Goal: Information Seeking & Learning: Learn about a topic

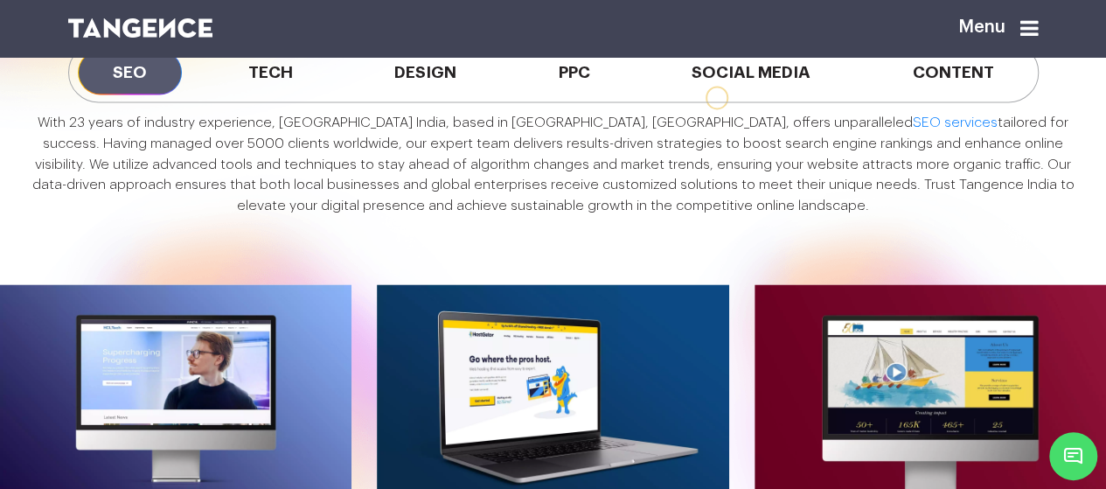
scroll to position [1136, 0]
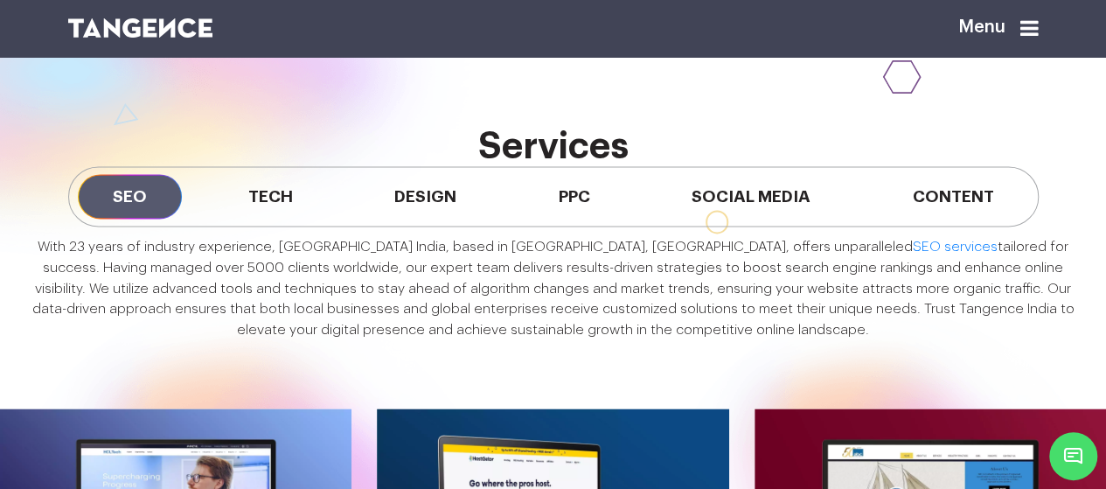
click at [293, 219] on span "Tech" at bounding box center [270, 196] width 115 height 45
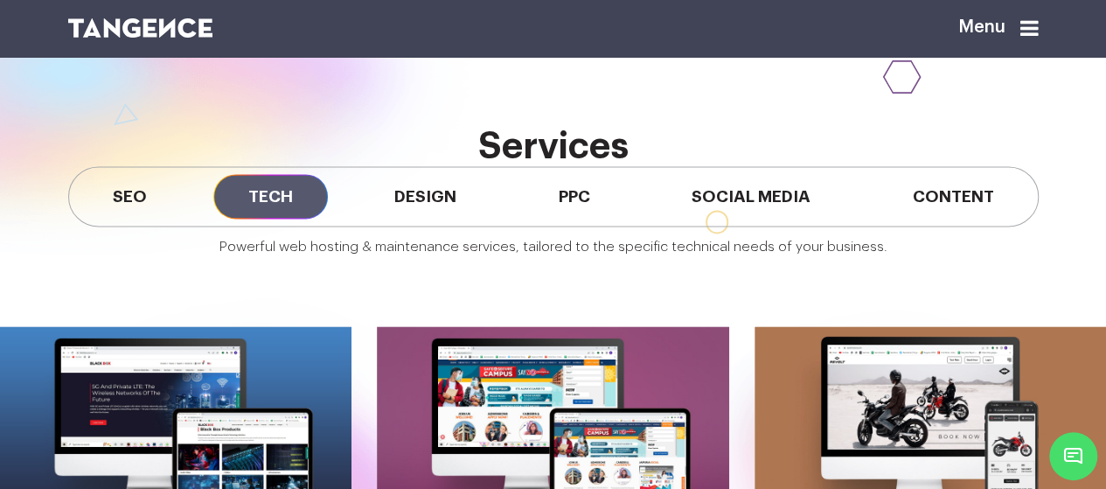
click at [434, 219] on span "Design" at bounding box center [425, 196] width 132 height 45
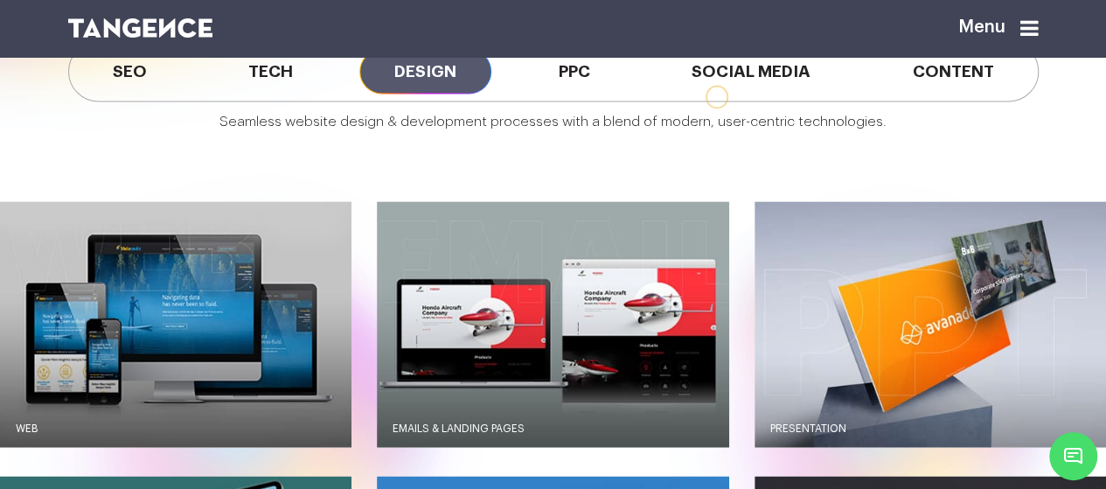
scroll to position [1224, 0]
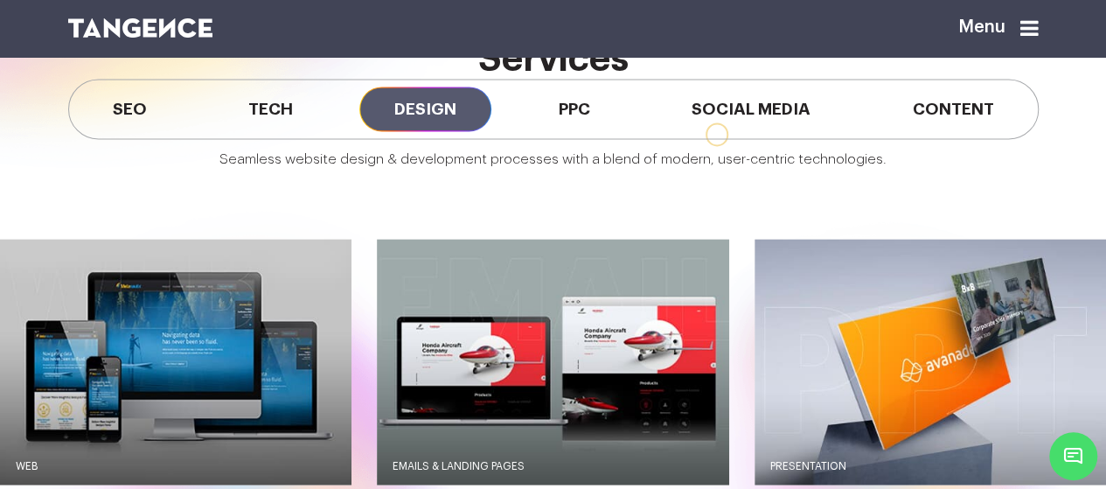
click at [581, 131] on span "PPC" at bounding box center [574, 109] width 101 height 45
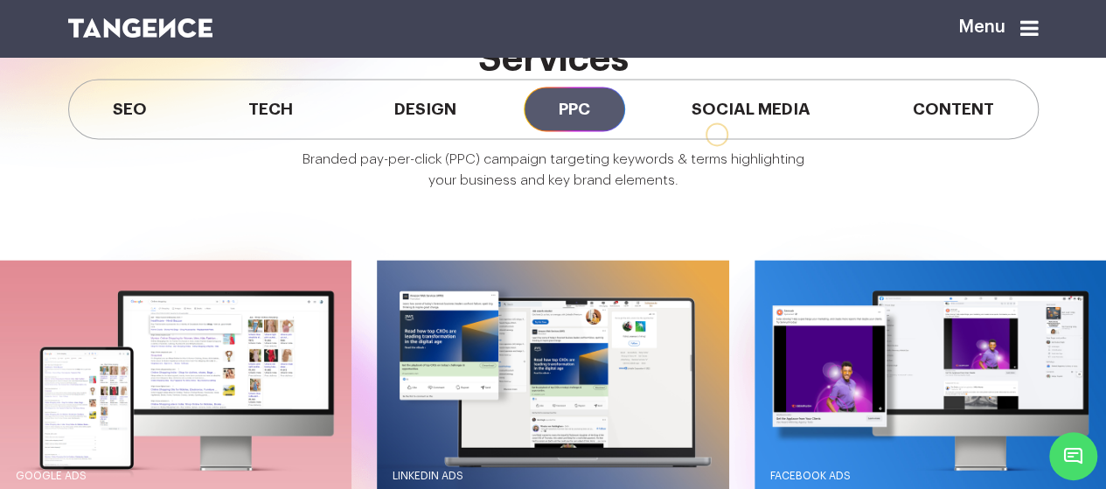
click at [788, 131] on span "Social Media" at bounding box center [750, 109] width 189 height 45
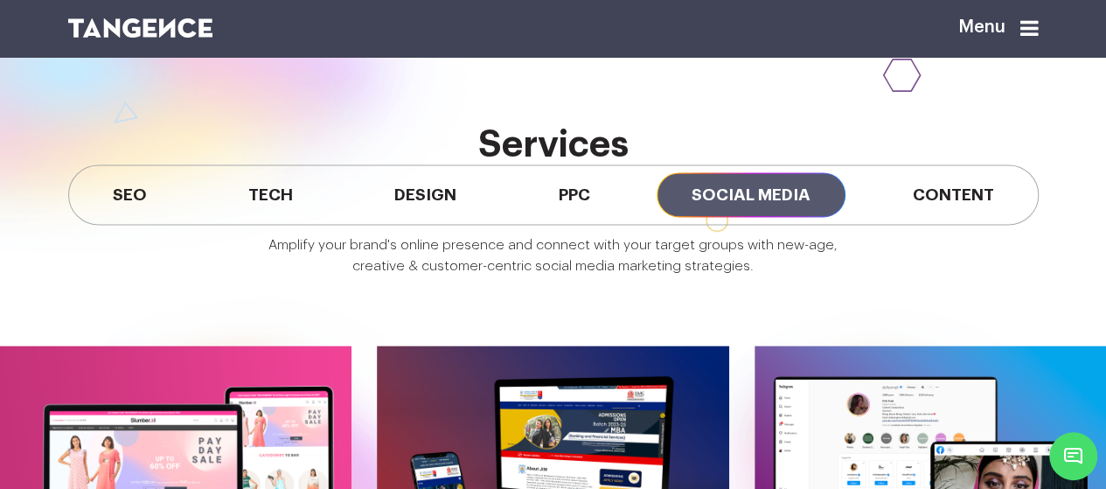
scroll to position [1136, 0]
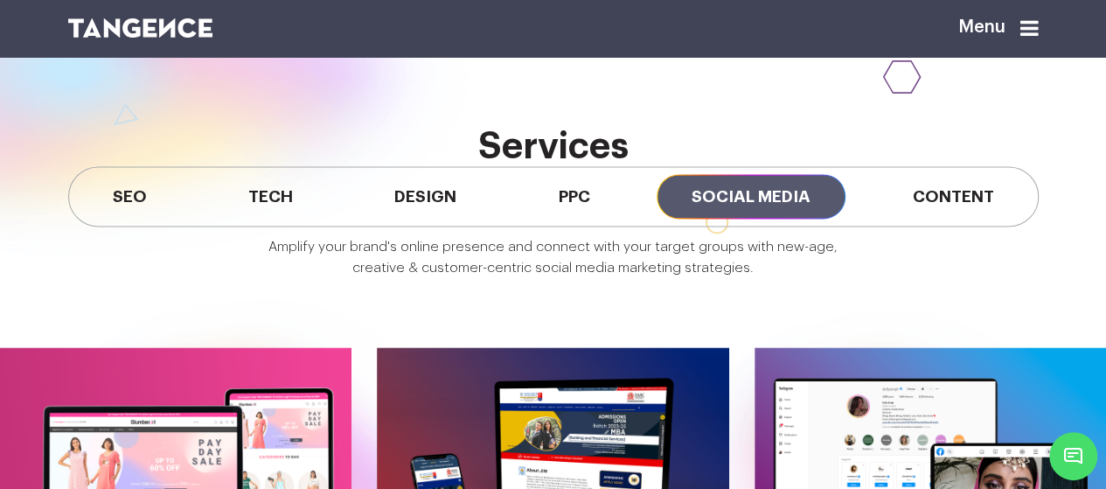
click at [958, 219] on span "Content" at bounding box center [952, 196] width 151 height 45
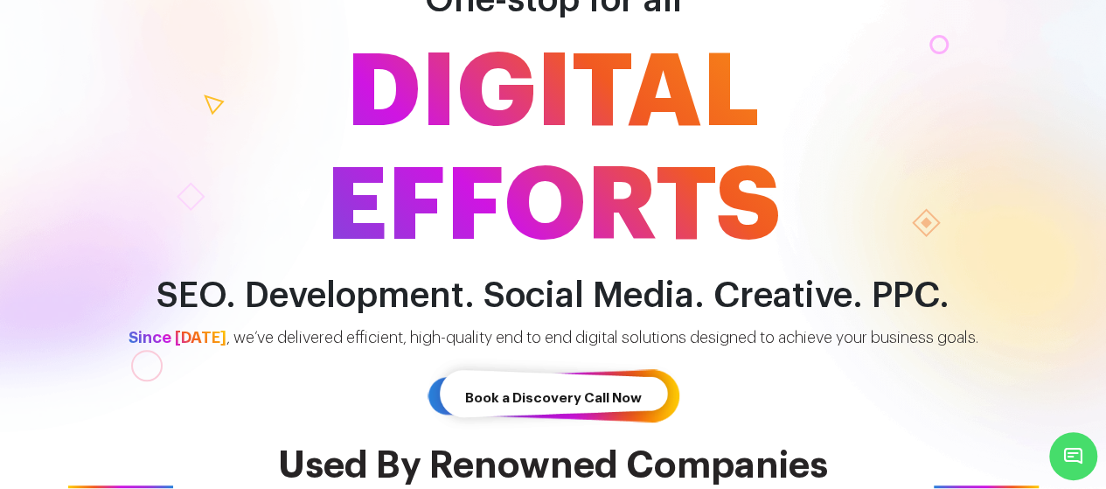
scroll to position [0, 0]
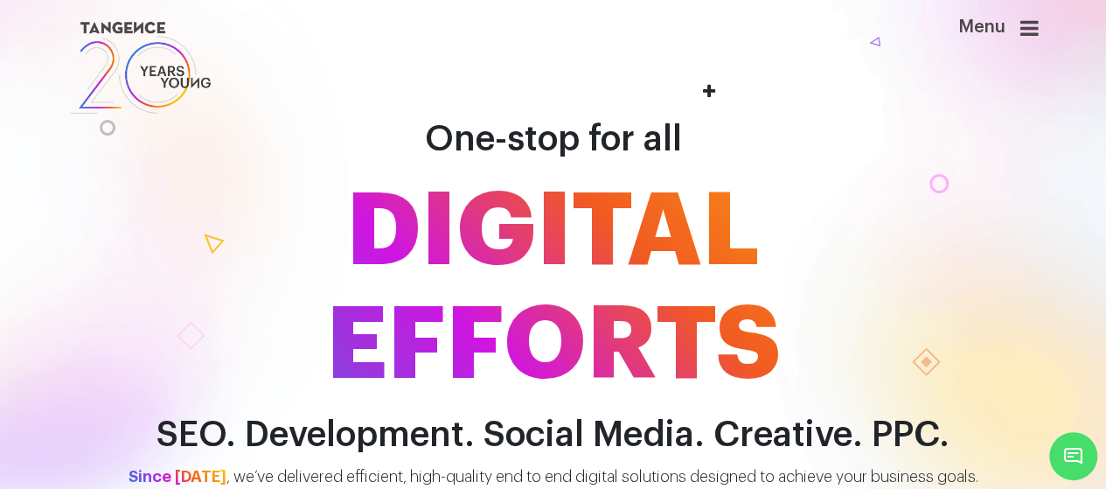
click at [1037, 28] on icon at bounding box center [1029, 27] width 18 height 21
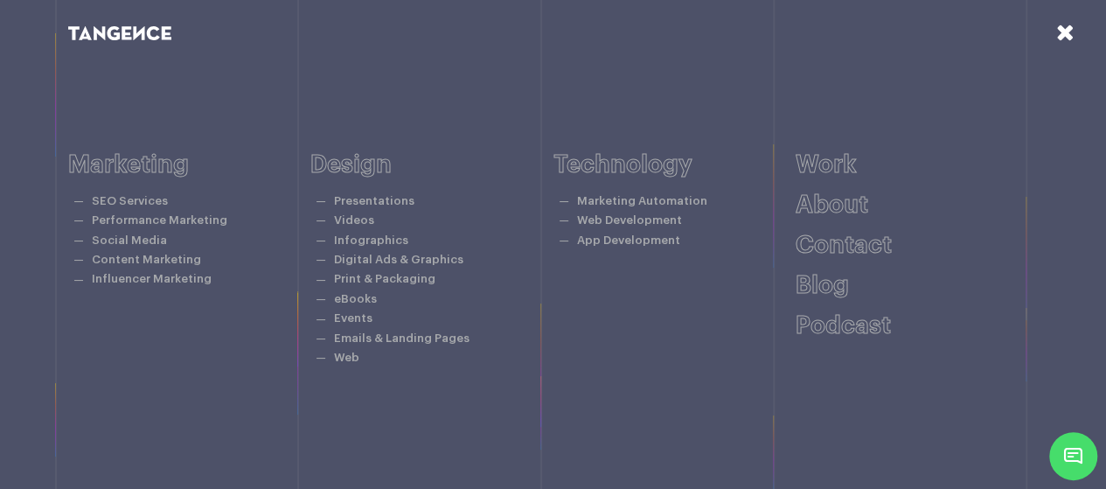
click at [832, 330] on link "Podcast" at bounding box center [842, 325] width 95 height 24
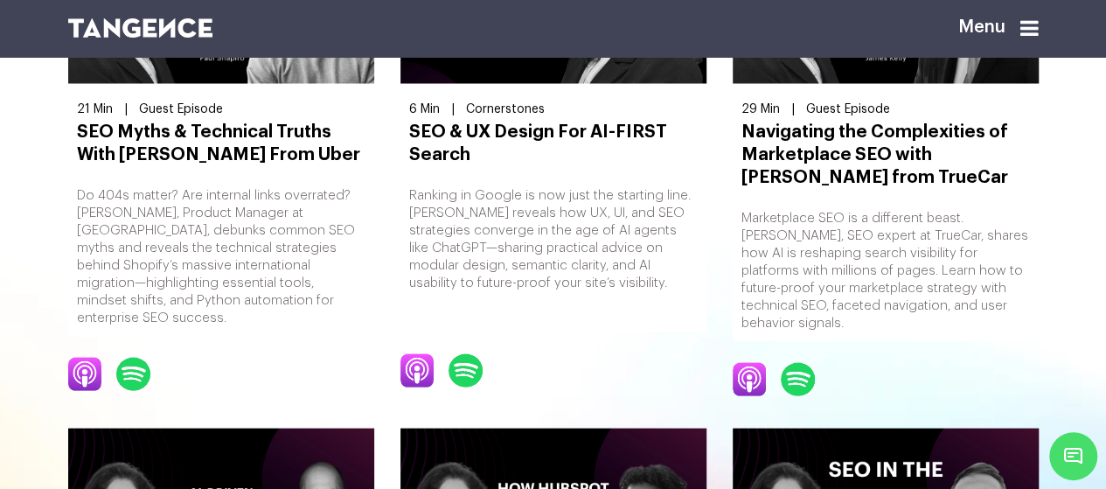
scroll to position [1311, 0]
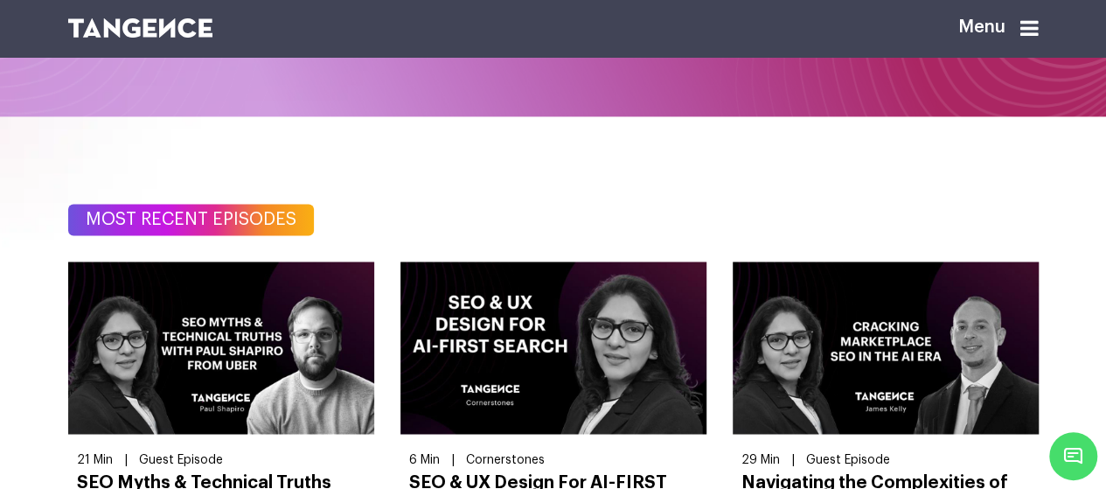
click at [295, 381] on img at bounding box center [221, 347] width 306 height 172
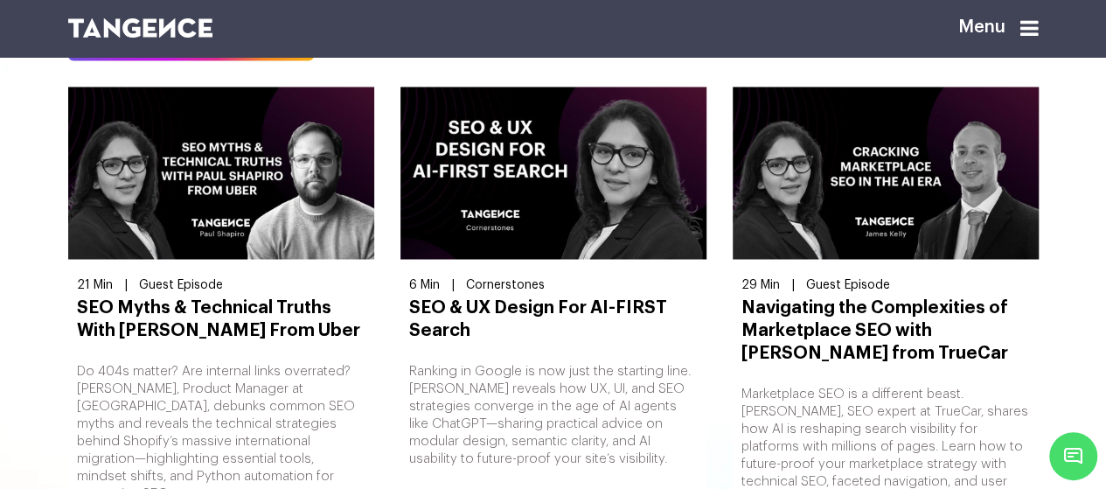
click at [224, 310] on h3 "SEO Myths & Technical Truths With [PERSON_NAME] From Uber" at bounding box center [221, 317] width 288 height 45
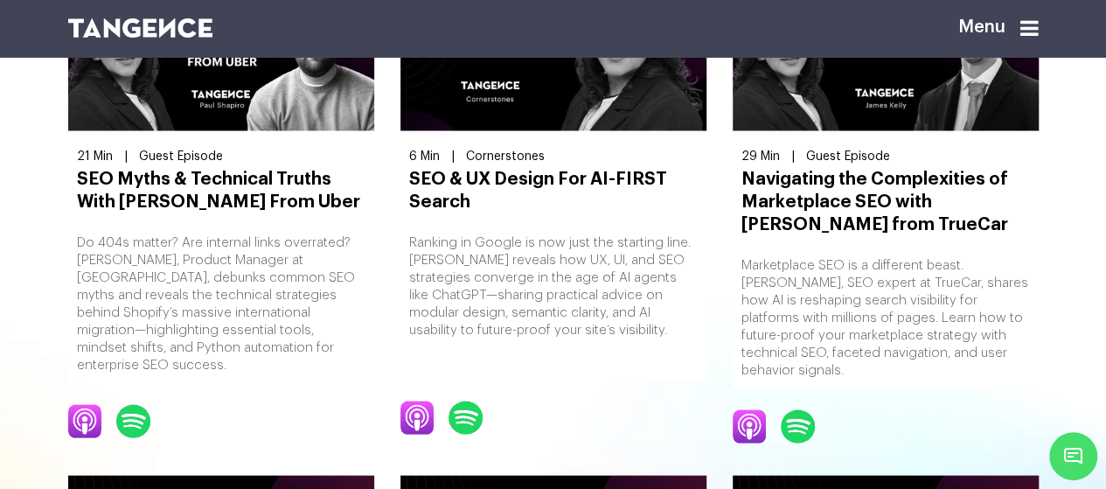
scroll to position [1573, 0]
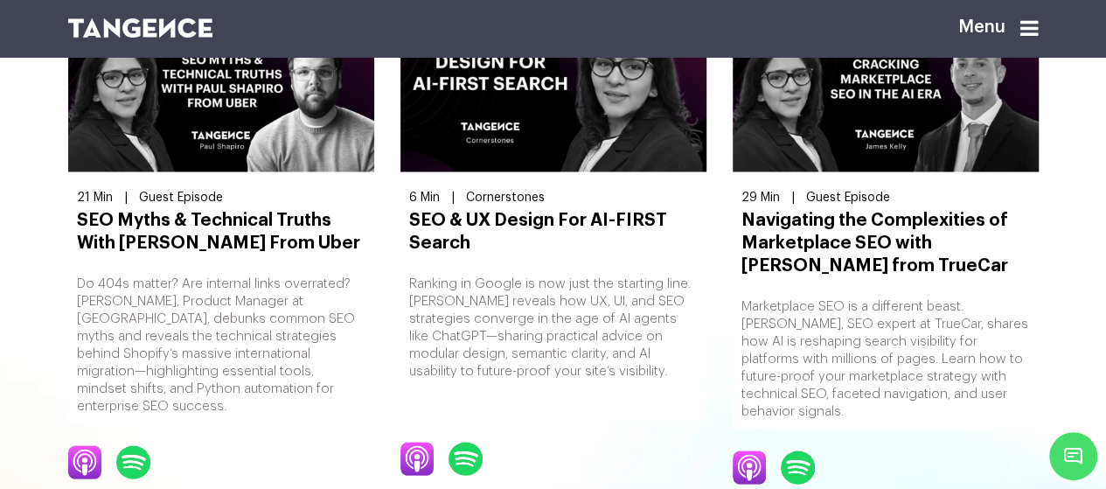
click at [215, 300] on p "Do 404s matter? Are internal links overrated? [PERSON_NAME], Product Manager at…" at bounding box center [221, 344] width 288 height 140
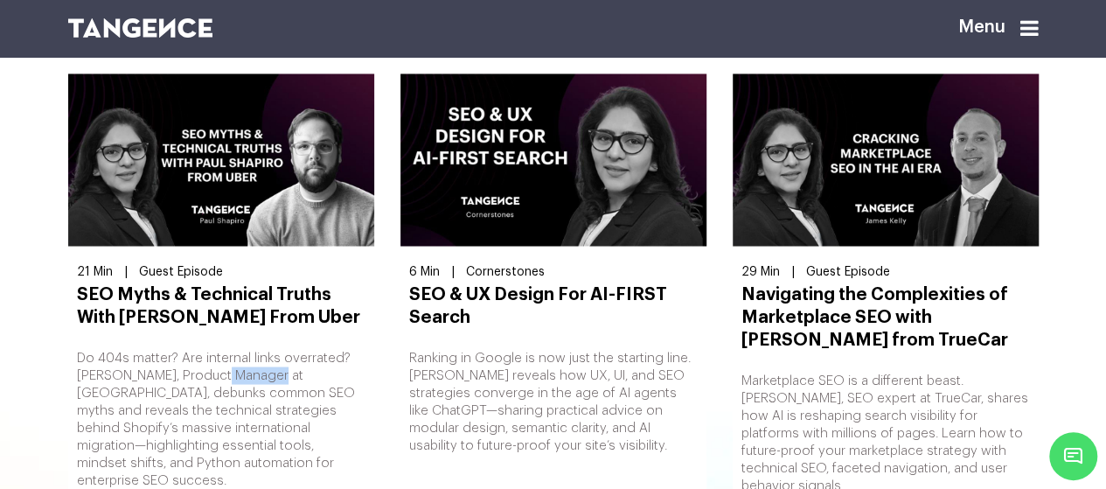
scroll to position [1399, 0]
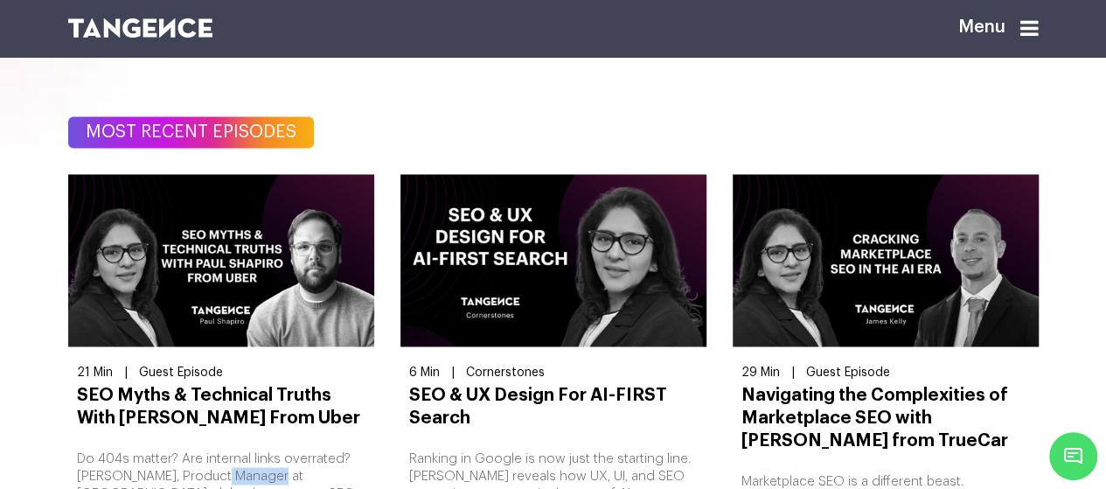
click at [264, 245] on img at bounding box center [221, 260] width 306 height 172
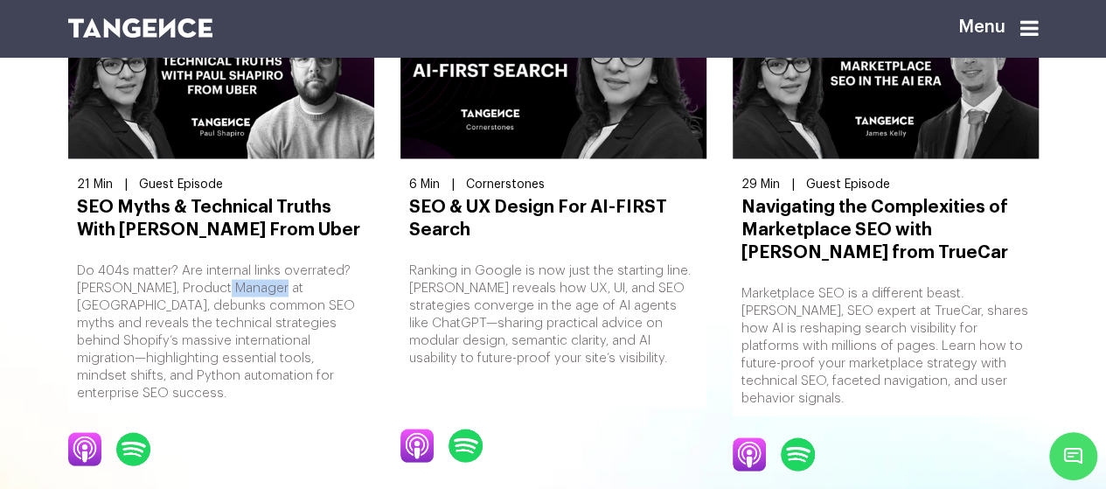
scroll to position [1486, 0]
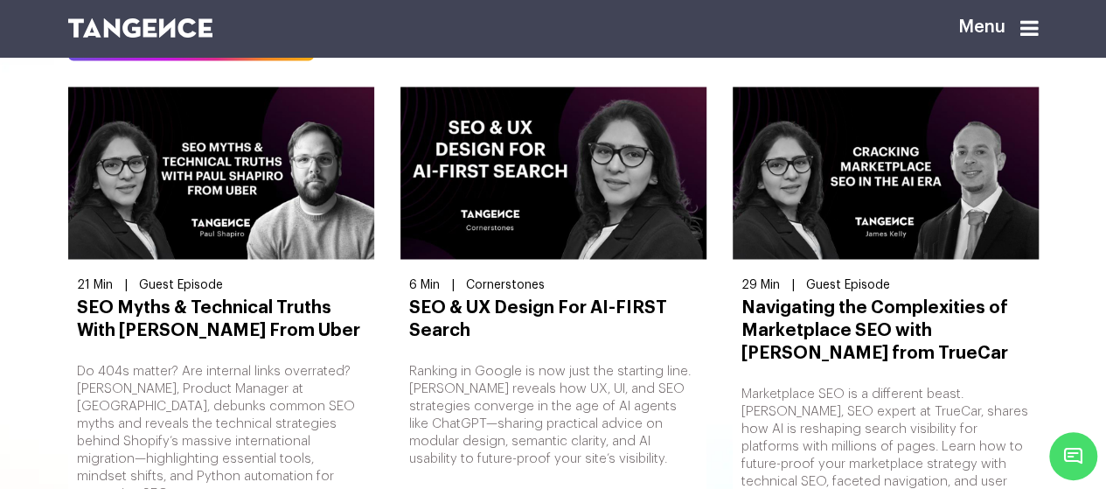
click at [198, 352] on div "21 Min | Guest Episode SEO Myths & Technical Truths With Paul Shapiro From Uber…" at bounding box center [221, 389] width 306 height 241
click at [197, 312] on h3 "SEO Myths & Technical Truths With [PERSON_NAME] From Uber" at bounding box center [221, 317] width 288 height 45
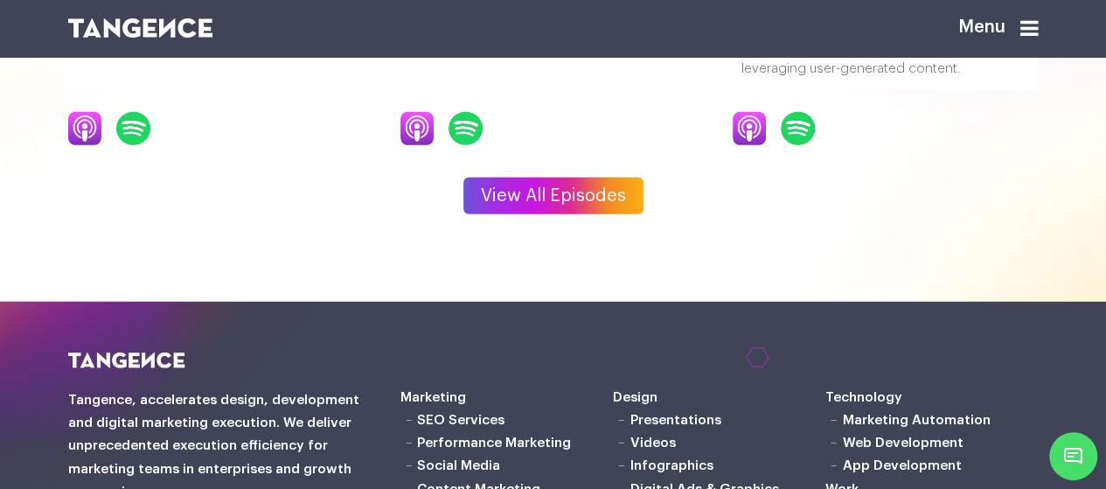
scroll to position [2448, 0]
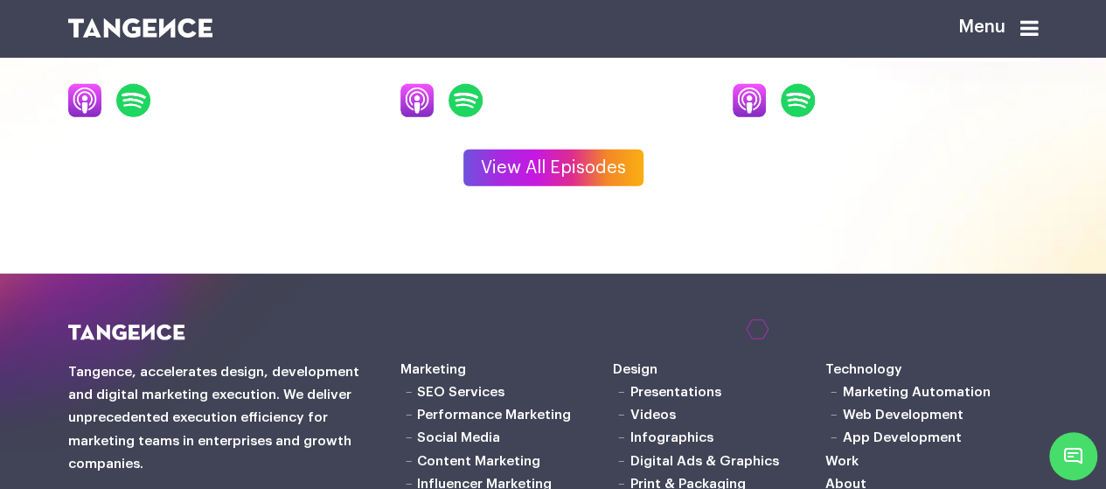
click at [601, 154] on link "View All Episodes" at bounding box center [553, 167] width 180 height 37
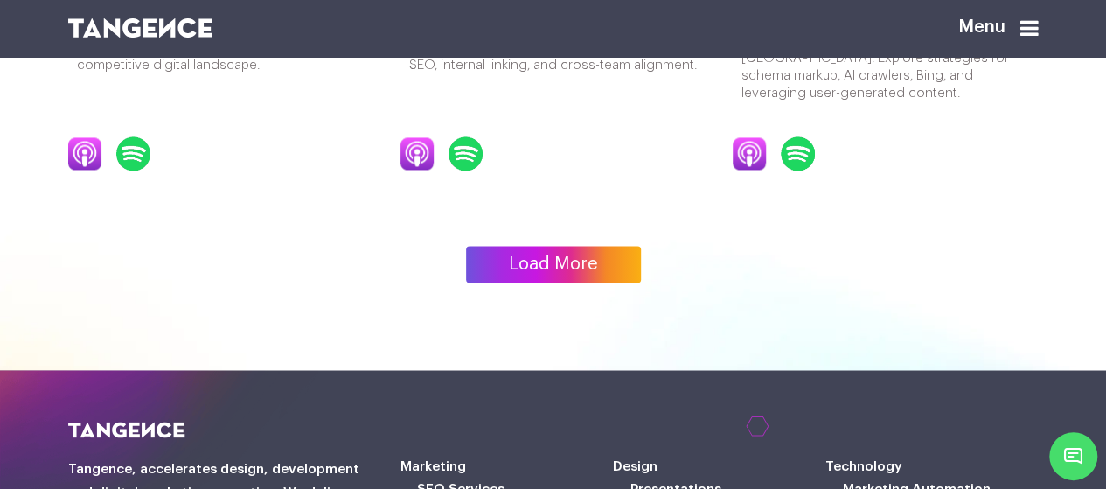
scroll to position [1311, 0]
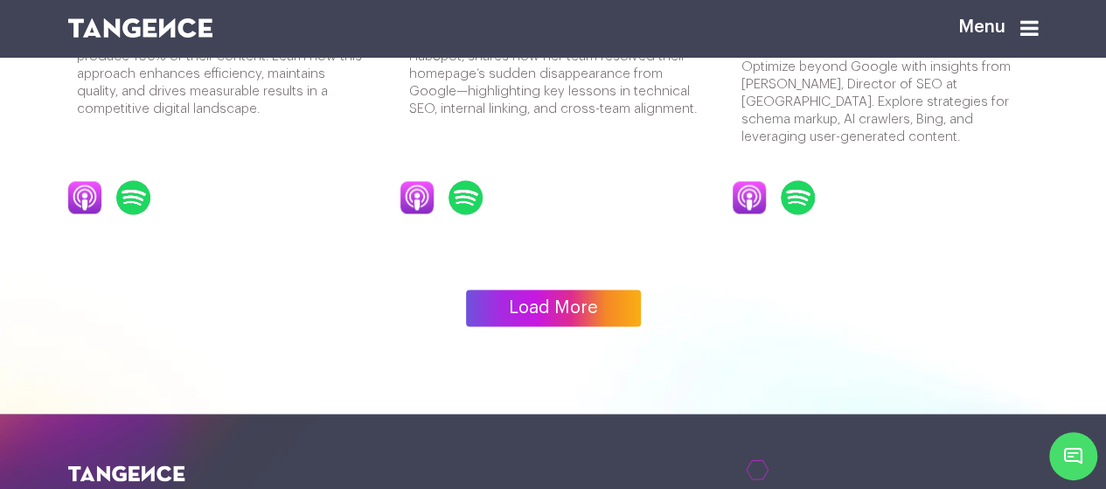
click at [549, 299] on link "Load More" at bounding box center [553, 307] width 175 height 37
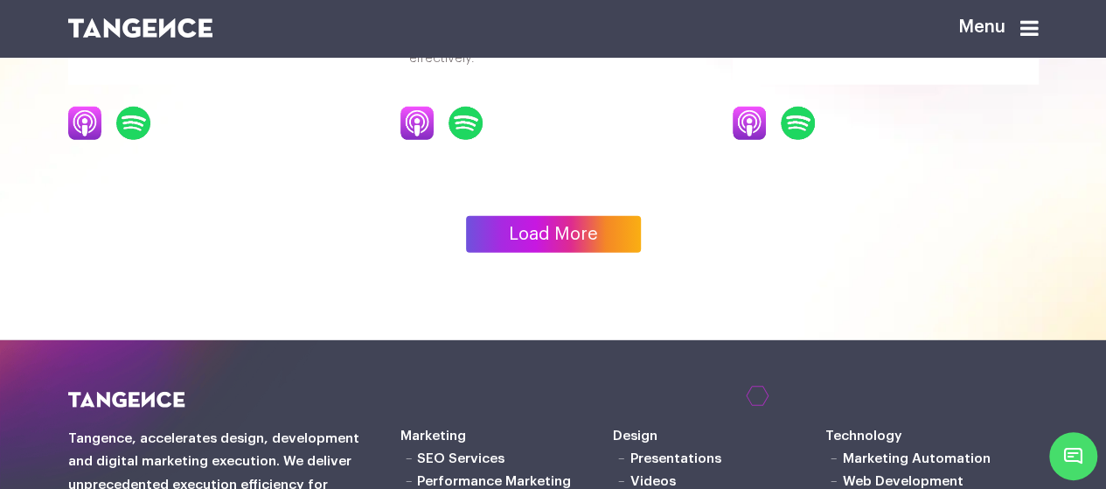
scroll to position [2293, 0]
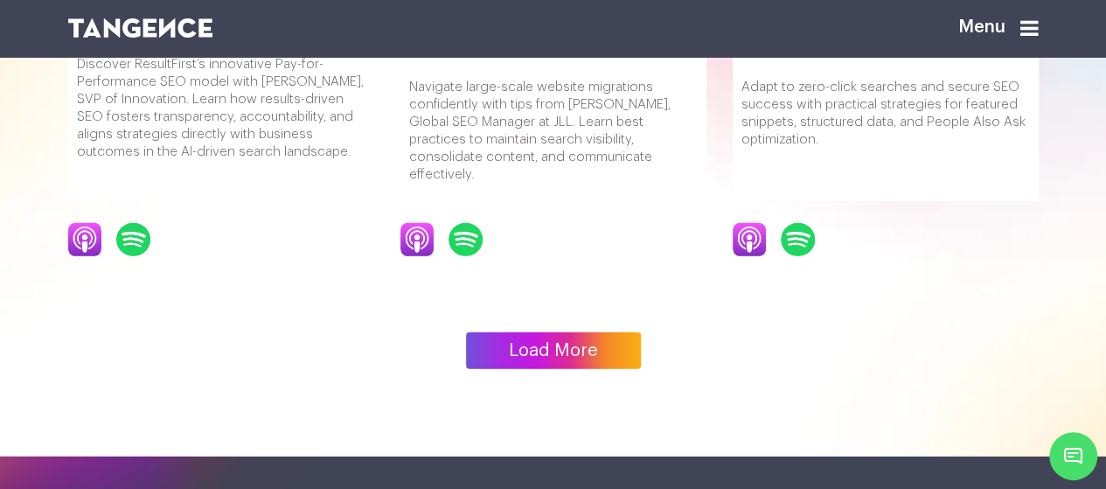
click at [573, 332] on link "Load More" at bounding box center [553, 350] width 175 height 37
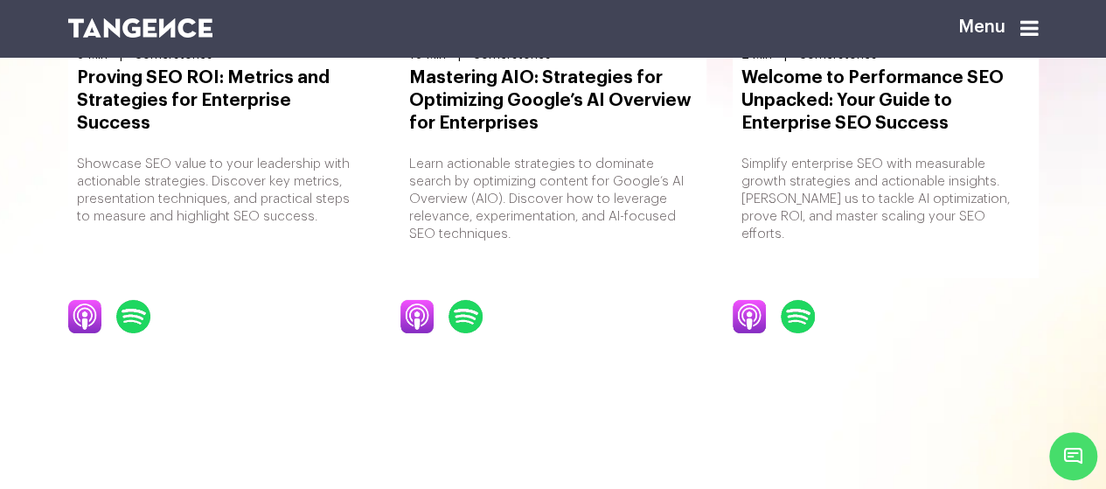
scroll to position [2448, 0]
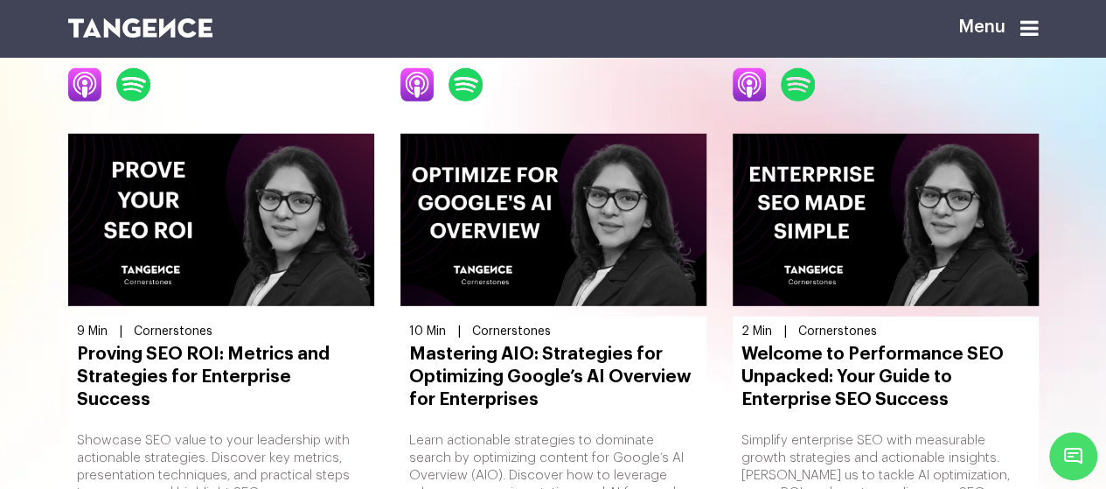
click at [293, 295] on div "9 Min | [GEOGRAPHIC_DATA] Proving SEO ROI: Metrics and Strategies for Enterpris…" at bounding box center [221, 344] width 306 height 420
click at [251, 212] on img at bounding box center [221, 220] width 306 height 172
click at [178, 295] on div "9 Min | Cornerstones Proving SEO ROI: Metrics and Strategies for Enterprise Suc…" at bounding box center [221, 344] width 306 height 420
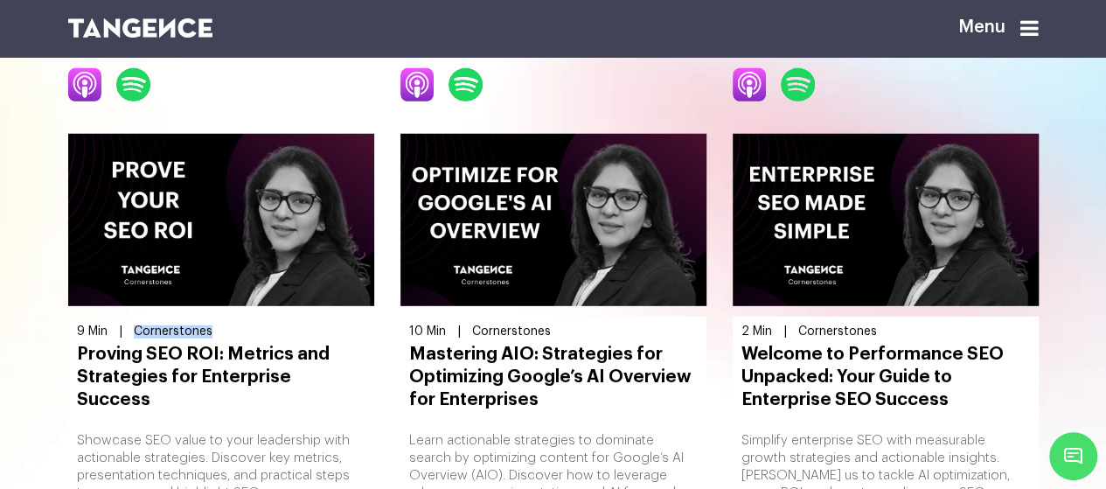
click at [178, 295] on div "9 Min | Cornerstones Proving SEO ROI: Metrics and Strategies for Enterprise Suc…" at bounding box center [221, 344] width 306 height 420
click at [199, 388] on div "9 Min | Cornerstones Proving SEO ROI: Metrics and Strategies for Enterprise Suc…" at bounding box center [221, 435] width 306 height 238
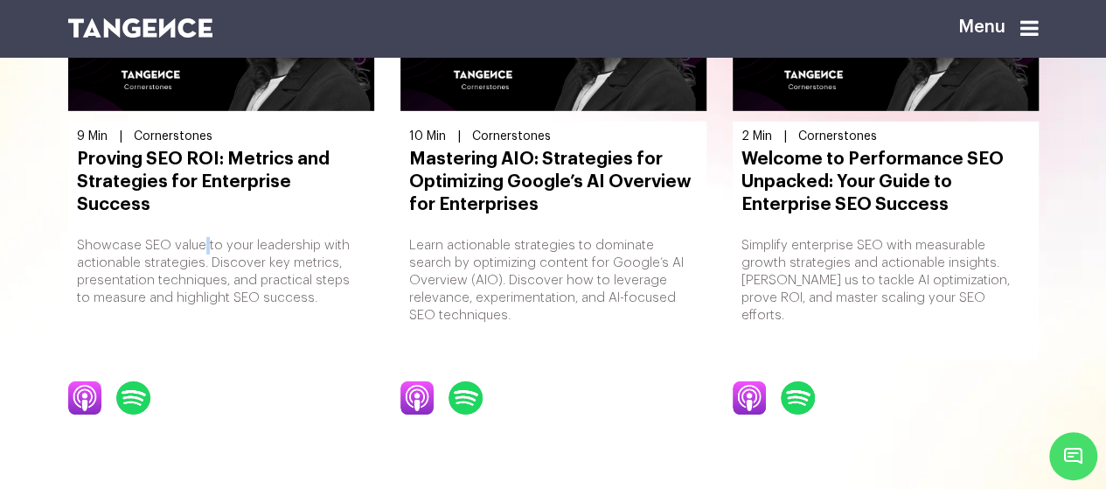
scroll to position [2710, 0]
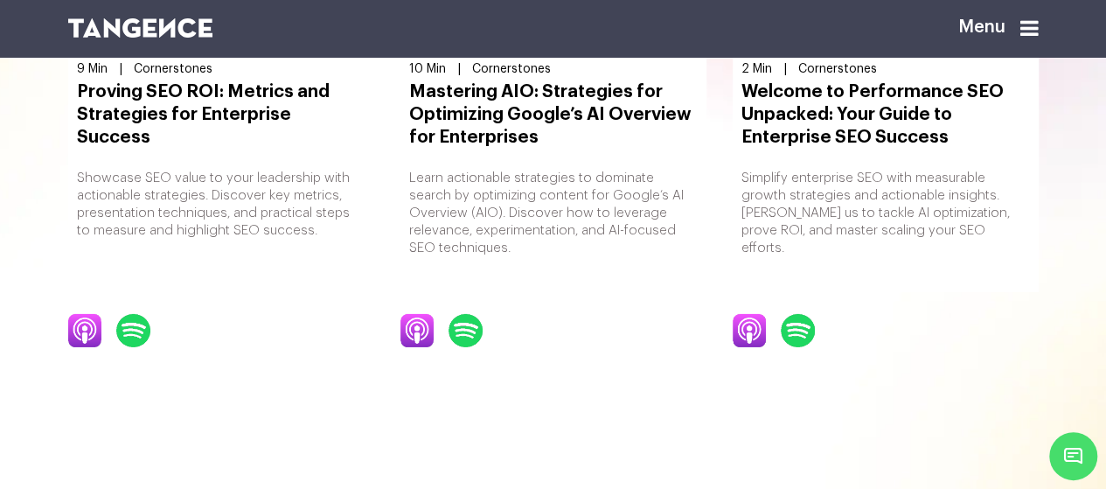
click at [512, 221] on p "Learn actionable strategies to dominate search by optimizing content for Google…" at bounding box center [553, 213] width 288 height 87
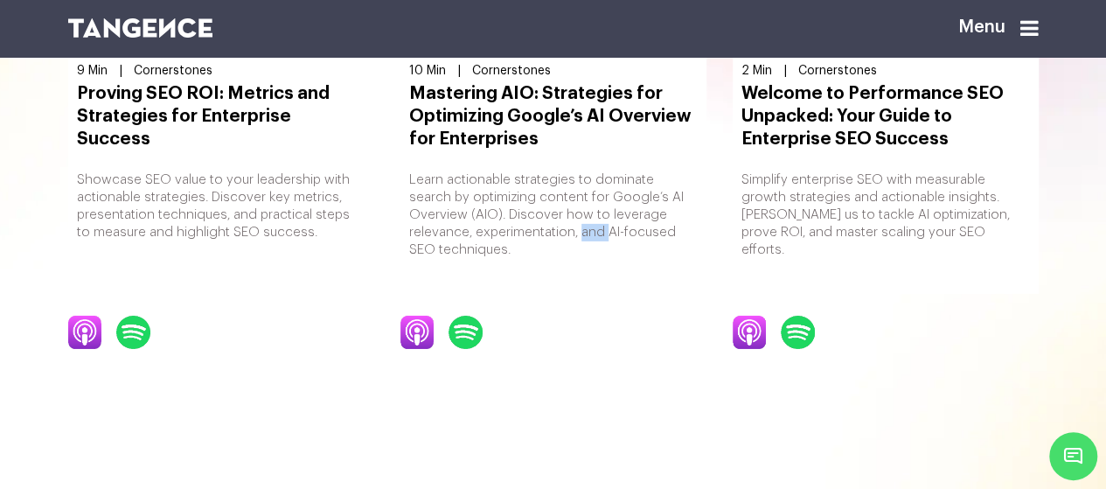
scroll to position [2448, 0]
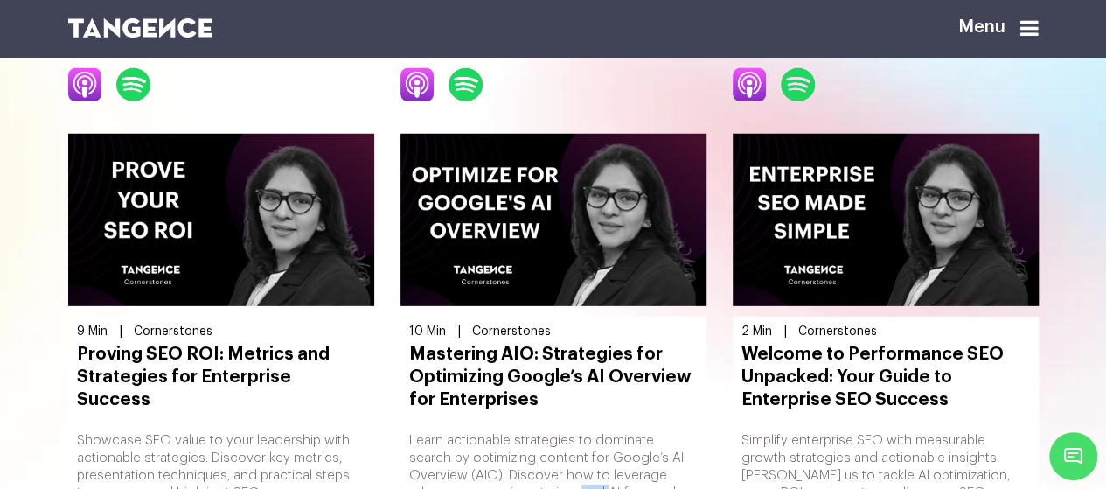
click at [609, 188] on img at bounding box center [553, 220] width 306 height 172
drag, startPoint x: 609, startPoint y: 188, endPoint x: 738, endPoint y: 207, distance: 129.9
click at [609, 189] on img at bounding box center [553, 220] width 306 height 172
click at [826, 214] on img at bounding box center [886, 220] width 306 height 172
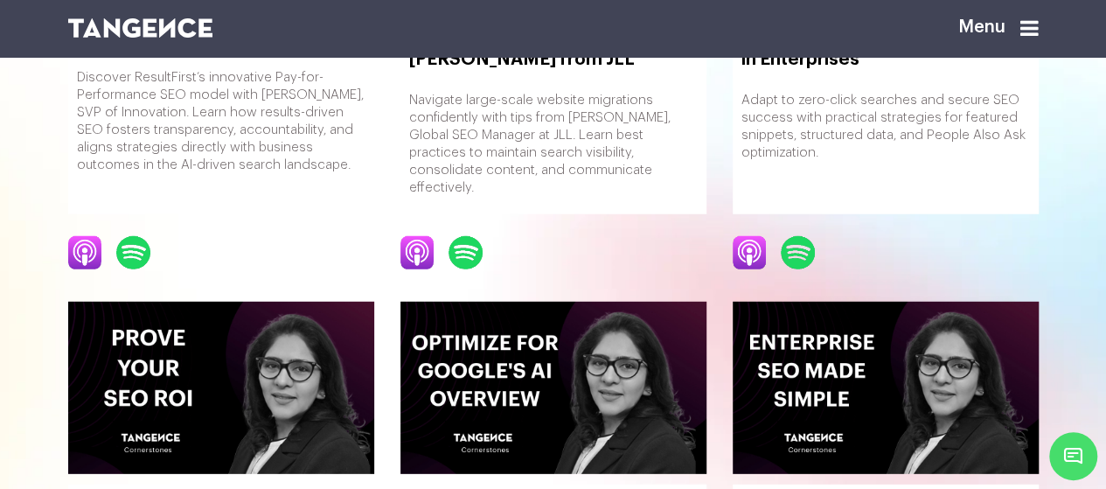
scroll to position [2273, 0]
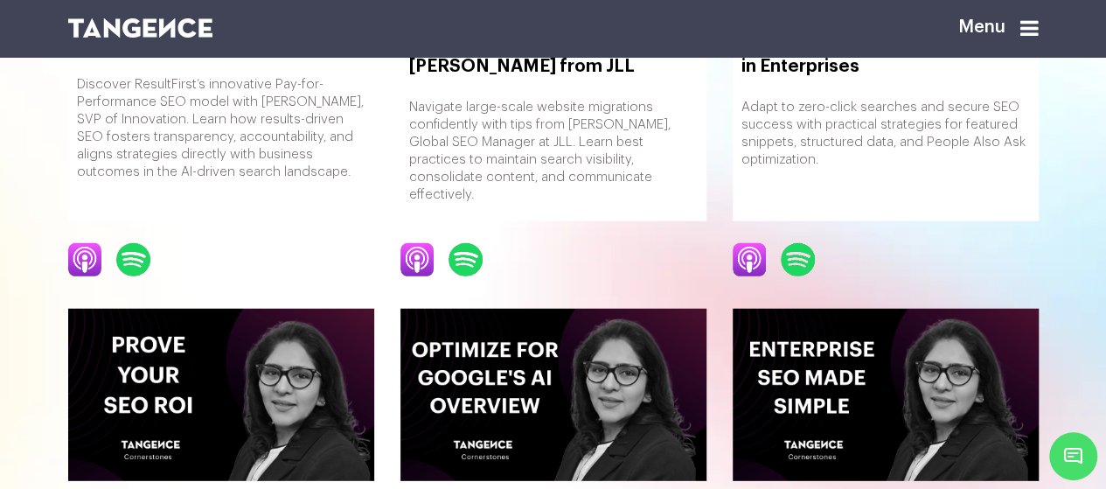
click at [795, 246] on img at bounding box center [798, 259] width 35 height 33
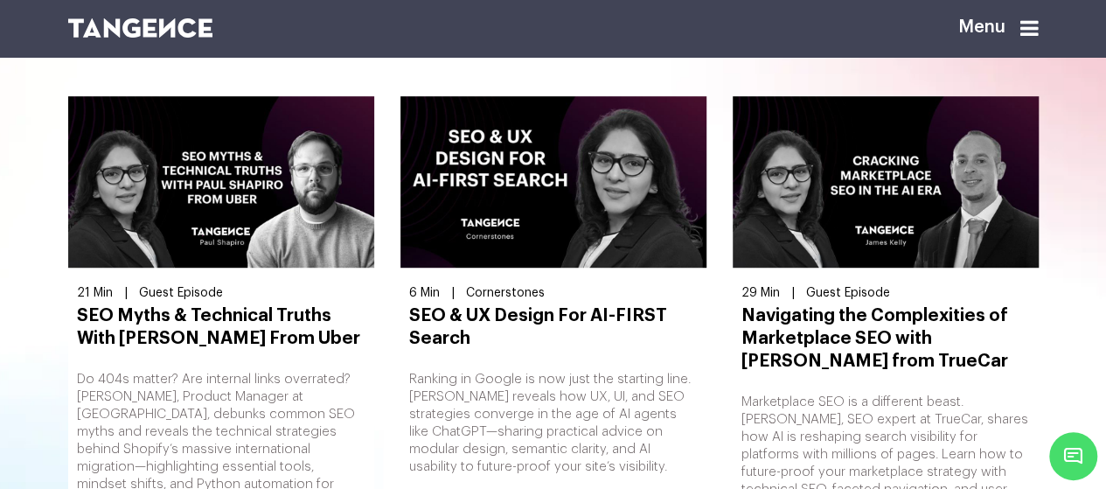
scroll to position [87, 0]
